Goal: Register for event/course

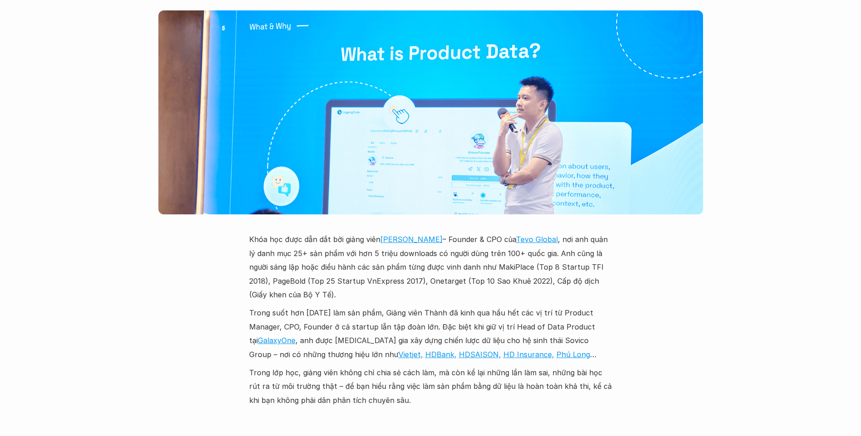
scroll to position [2677, 0]
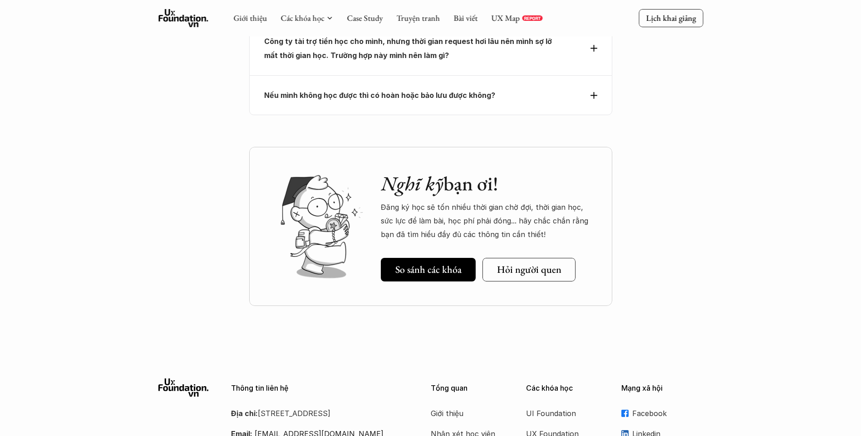
scroll to position [3615, 0]
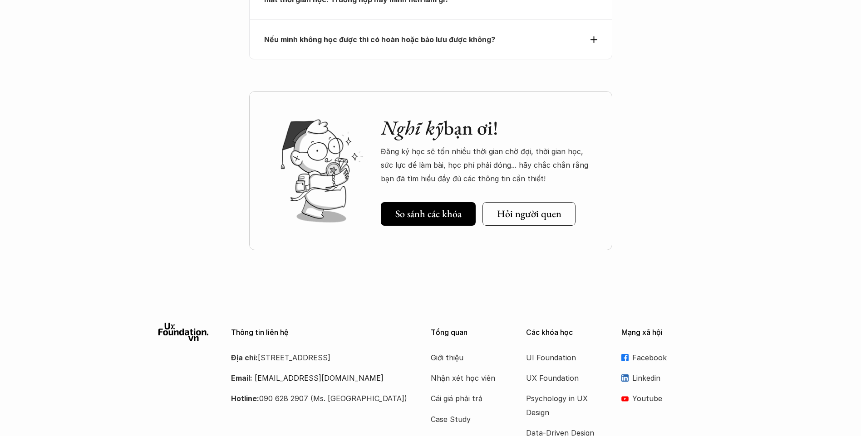
click at [192, 323] on icon at bounding box center [183, 332] width 50 height 18
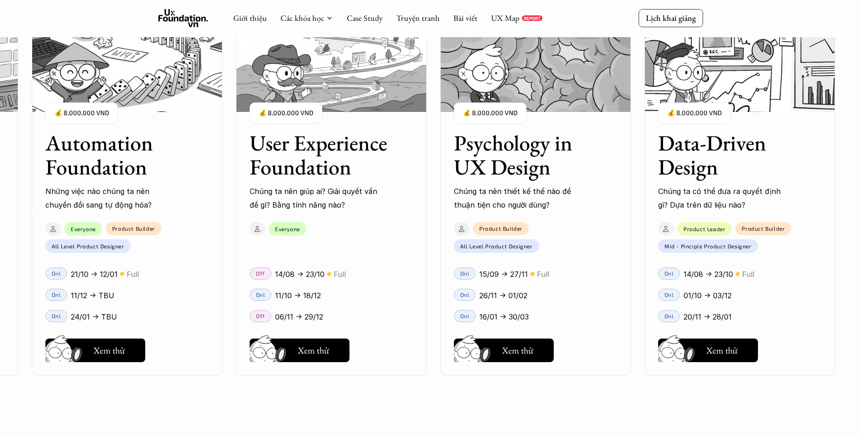
scroll to position [1089, 0]
